Goal: Information Seeking & Learning: Learn about a topic

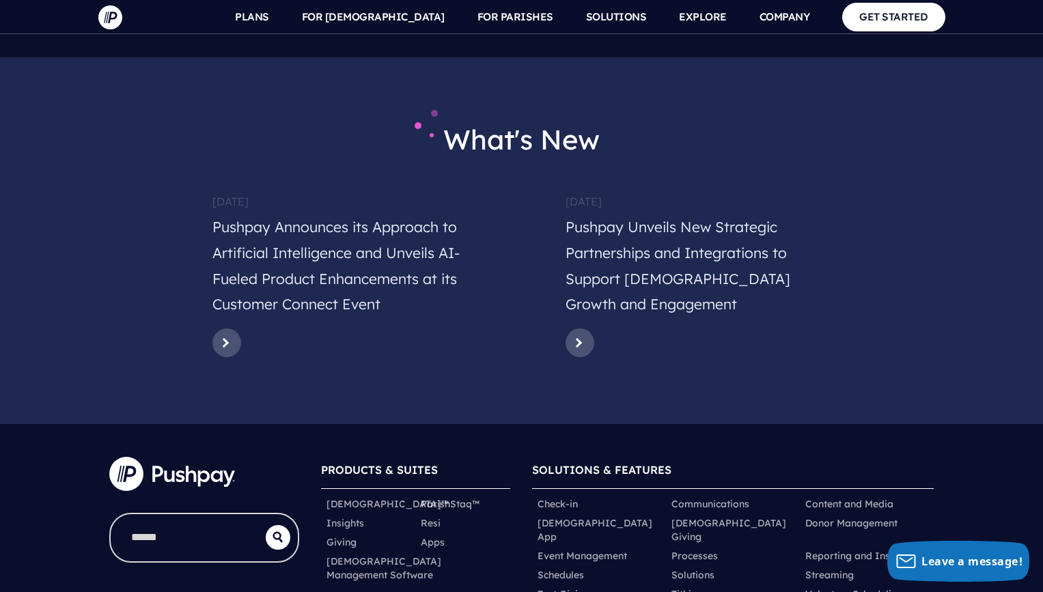
scroll to position [6780, 0]
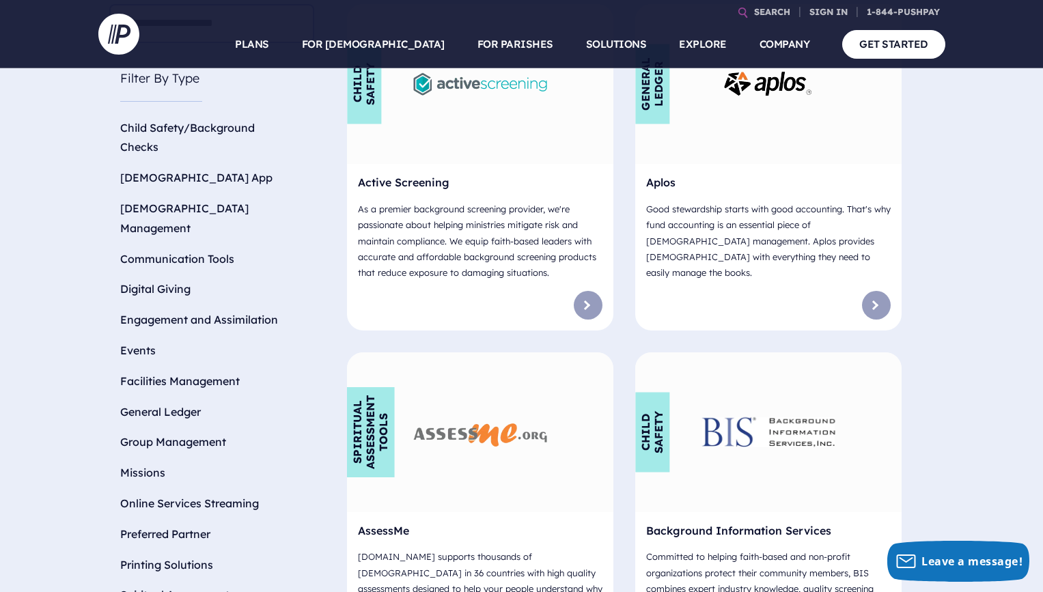
scroll to position [535, 0]
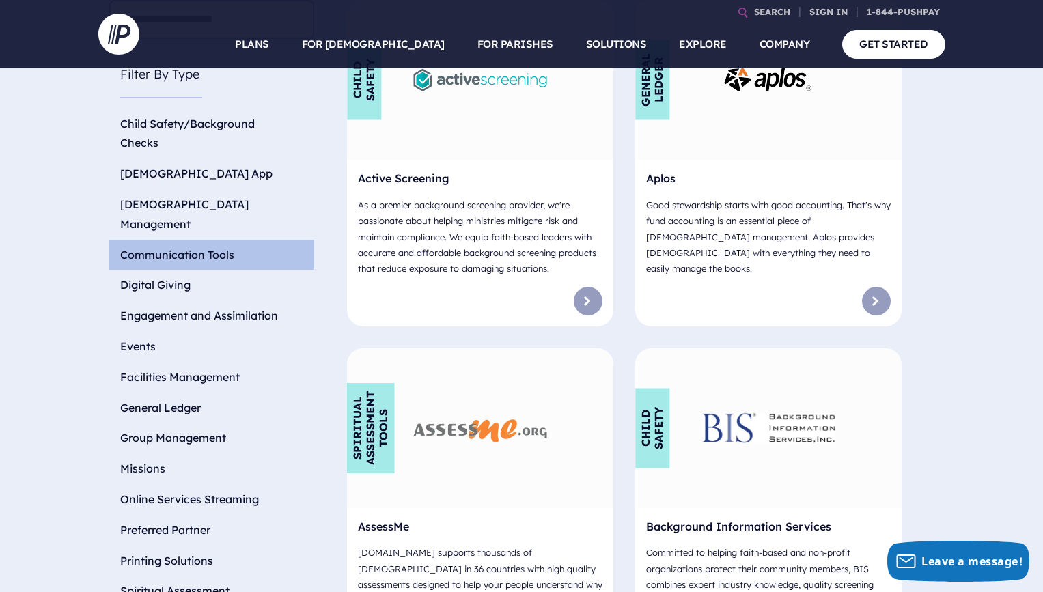
click at [222, 240] on li "Communication Tools" at bounding box center [211, 255] width 205 height 31
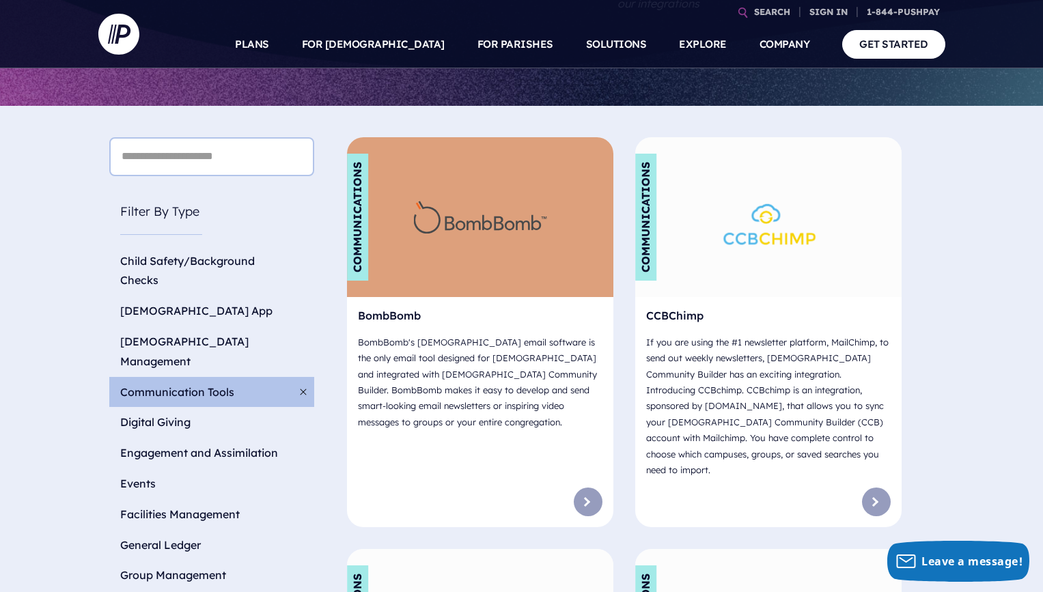
scroll to position [318, 0]
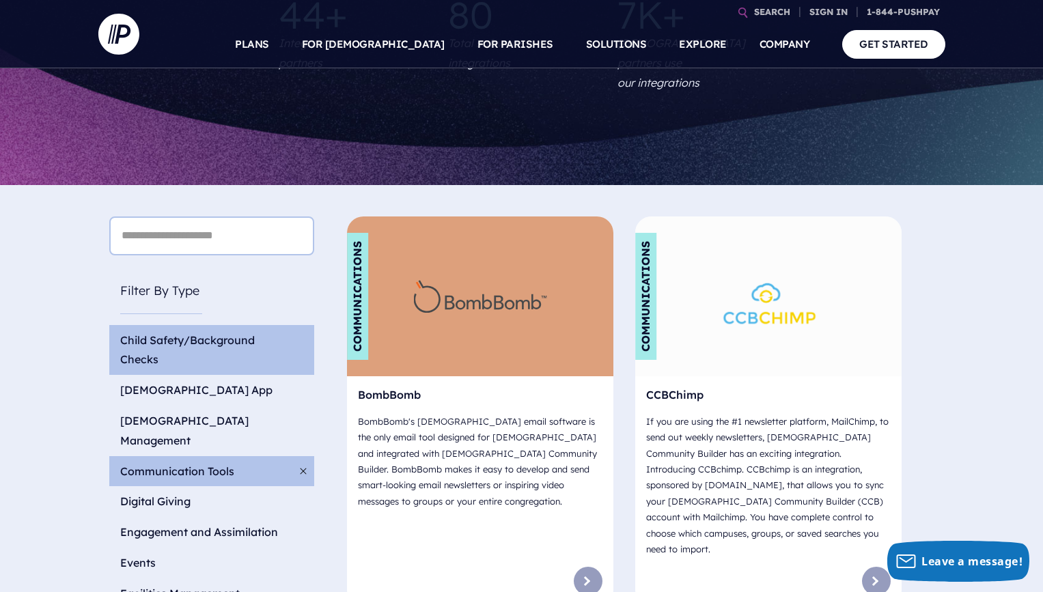
click at [191, 325] on li "Child Safety/Background Checks" at bounding box center [211, 350] width 205 height 51
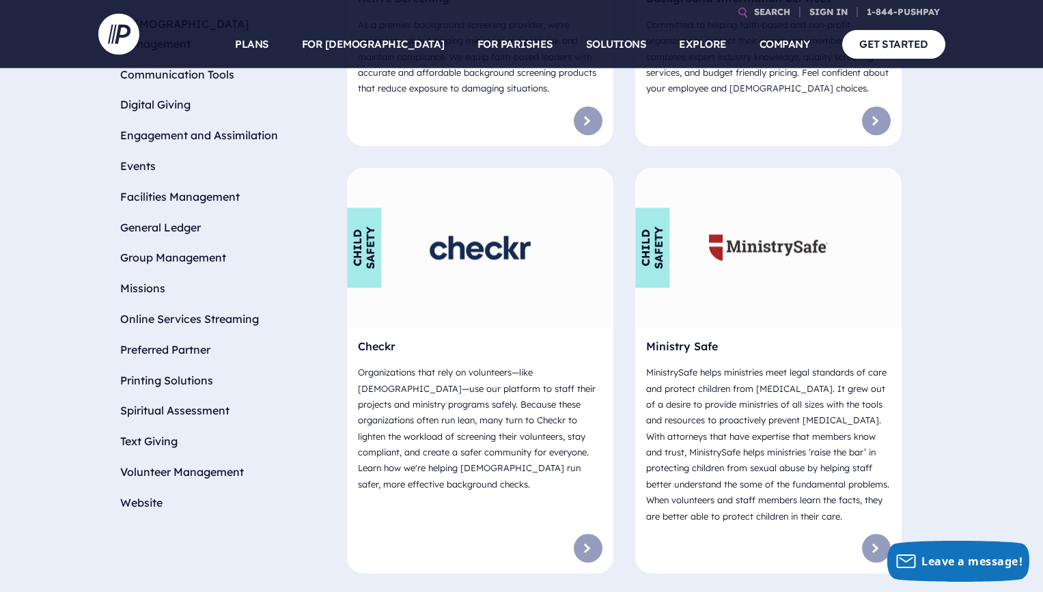
scroll to position [712, 0]
